Goal: Communication & Community: Answer question/provide support

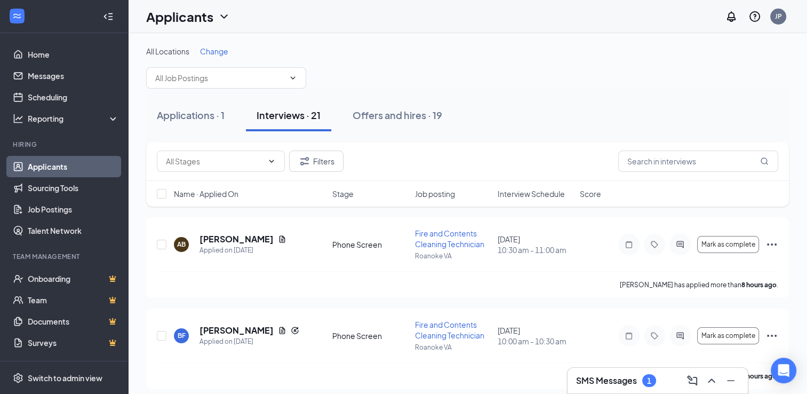
click at [615, 381] on h3 "SMS Messages" at bounding box center [606, 380] width 61 height 12
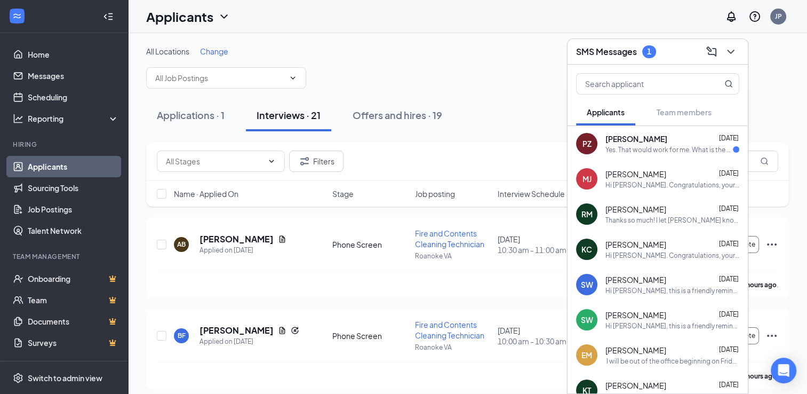
click at [645, 152] on div "Yes. That would work for me. What is the address?" at bounding box center [668, 149] width 127 height 9
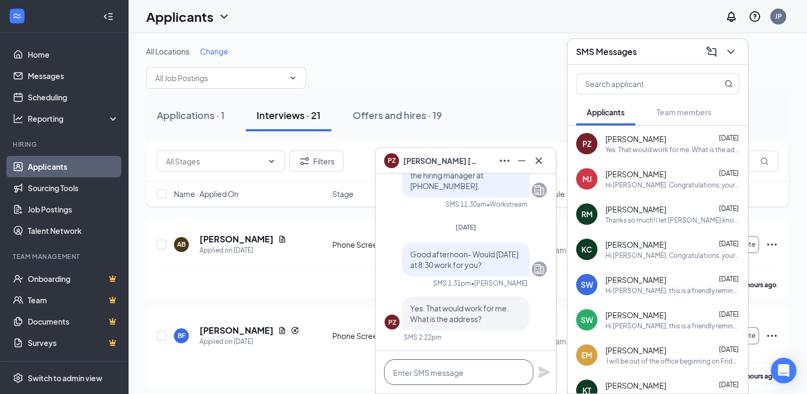
click at [463, 376] on textarea at bounding box center [458, 372] width 149 height 26
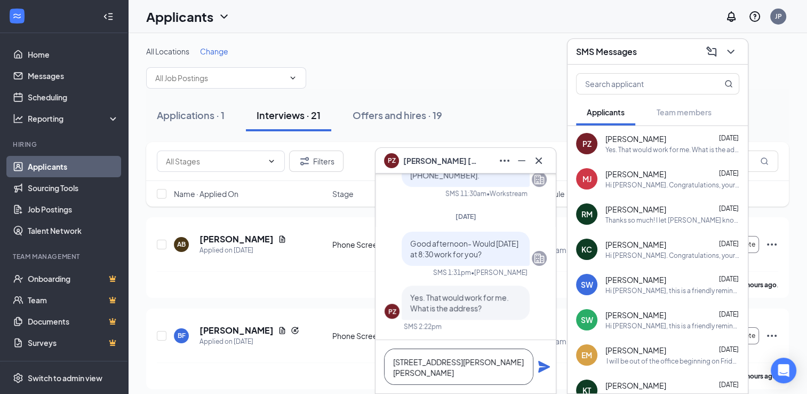
type textarea "[STREET_ADDRESS][PERSON_NAME][PERSON_NAME]"
click at [544, 372] on icon "Plane" at bounding box center [543, 366] width 13 height 13
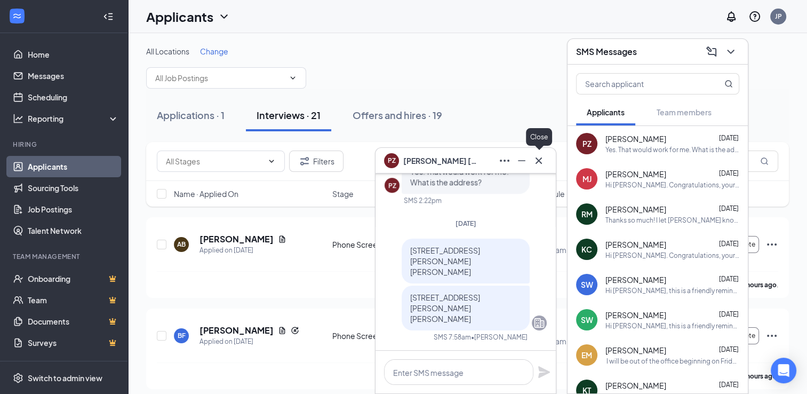
click at [535, 163] on icon "Cross" at bounding box center [538, 160] width 6 height 6
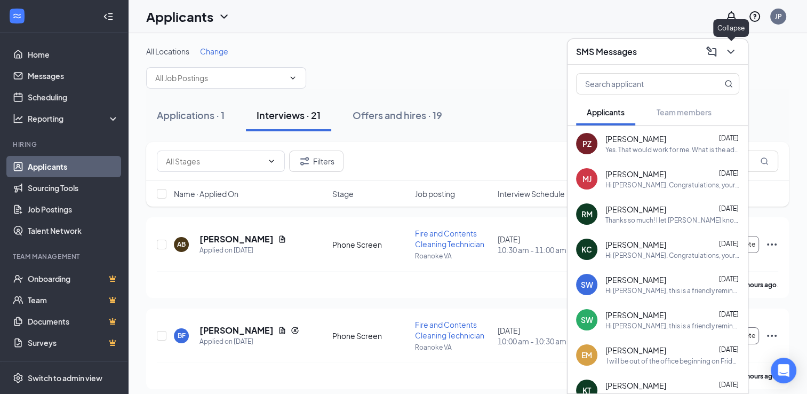
click at [729, 51] on icon "ChevronDown" at bounding box center [730, 51] width 13 height 13
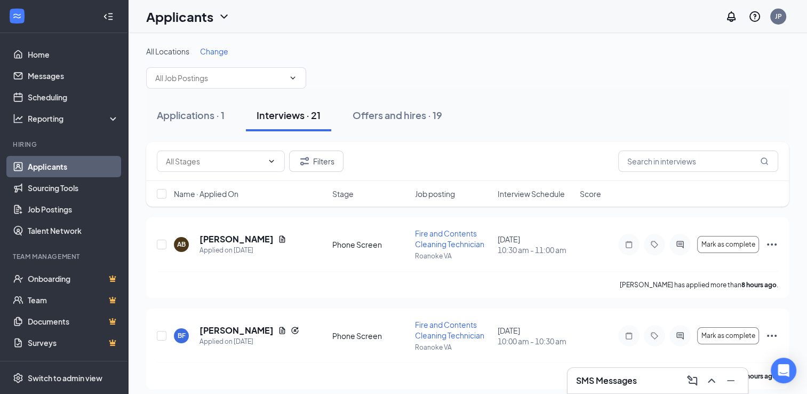
click at [534, 197] on span "Interview Schedule" at bounding box center [530, 193] width 67 height 11
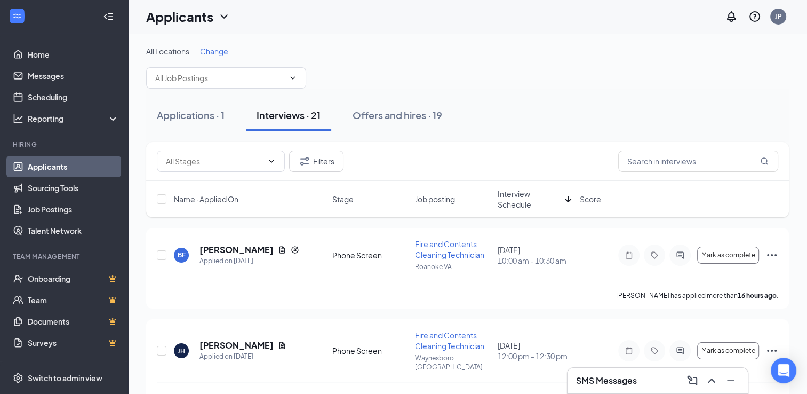
click at [520, 197] on span "Interview Schedule" at bounding box center [528, 198] width 63 height 21
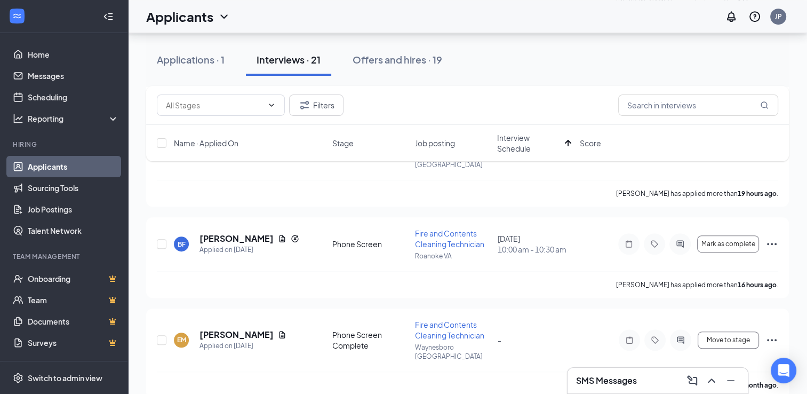
scroll to position [533, 0]
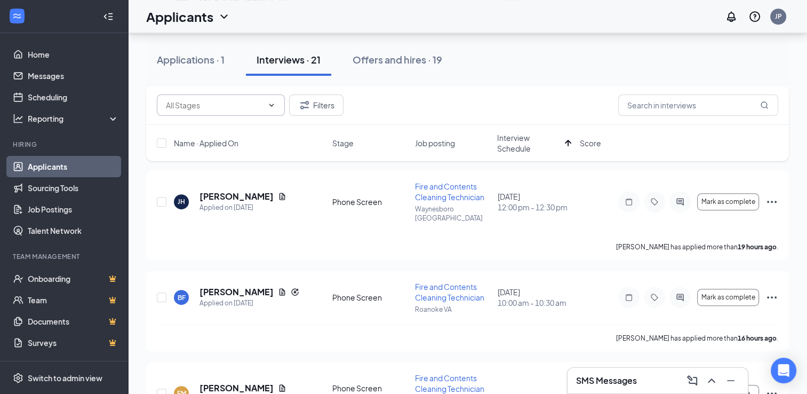
click at [194, 97] on span at bounding box center [221, 104] width 128 height 21
